Goal: Information Seeking & Learning: Learn about a topic

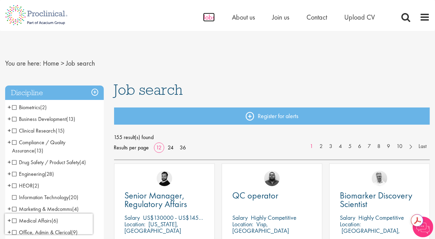
click at [208, 18] on span "Jobs" at bounding box center [209, 17] width 12 height 9
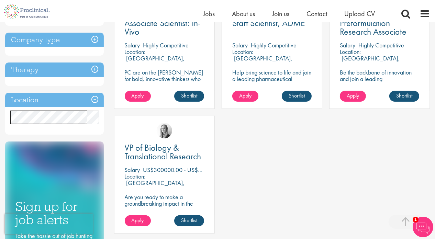
scroll to position [138, 0]
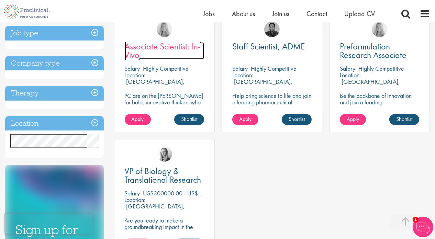
click at [160, 49] on span "Associate Scientist: In-Vivo" at bounding box center [163, 51] width 76 height 20
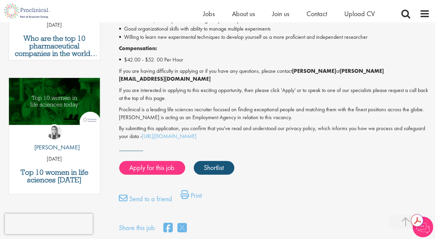
scroll to position [307, 0]
